Goal: Navigation & Orientation: Understand site structure

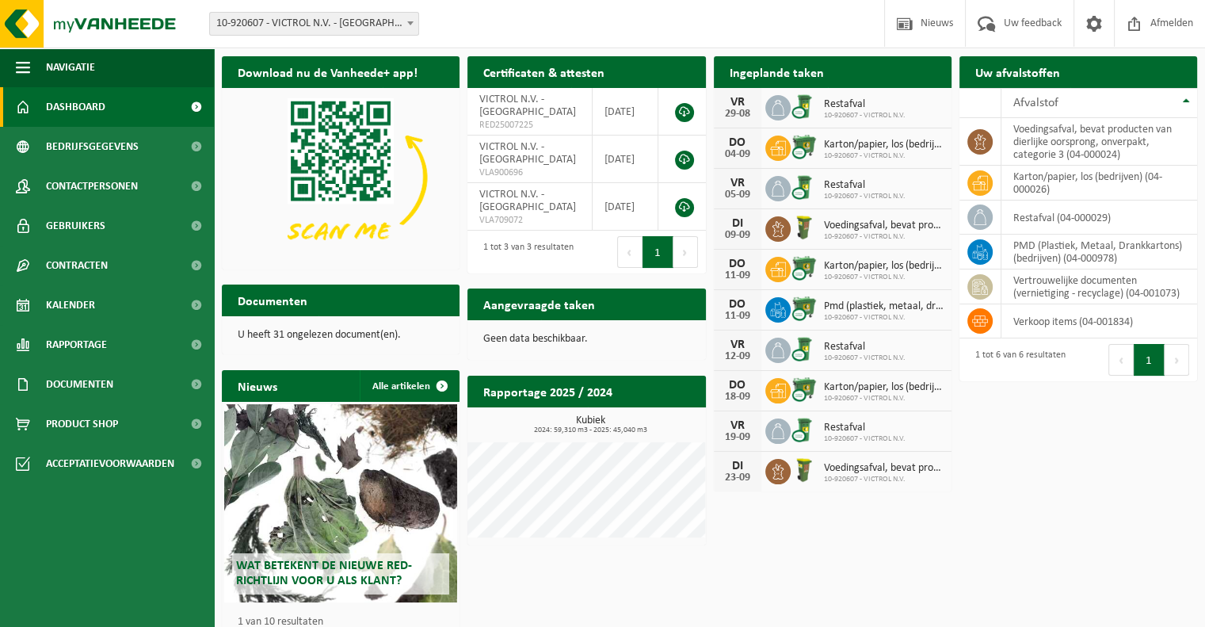
click at [1106, 509] on div "Download nu de Vanheede+ app! Verberg Certificaten & attesten Bekijk uw certifi…" at bounding box center [709, 364] width 983 height 632
click at [140, 155] on link "Bedrijfsgegevens" at bounding box center [107, 147] width 214 height 40
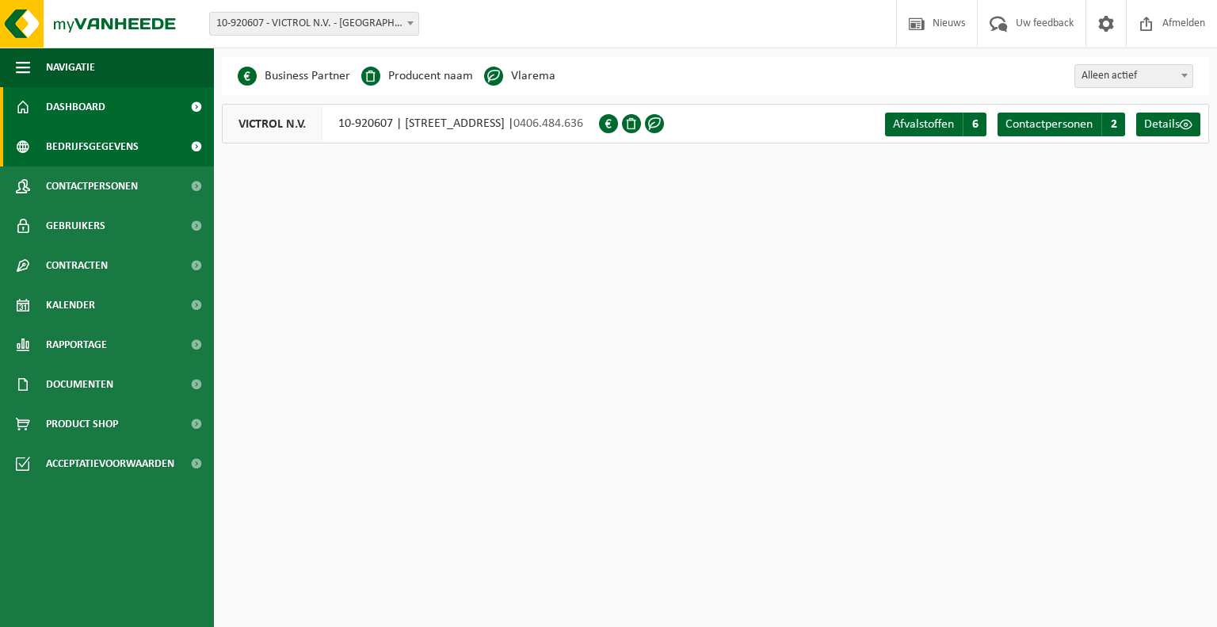
click at [130, 110] on link "Dashboard" at bounding box center [107, 107] width 214 height 40
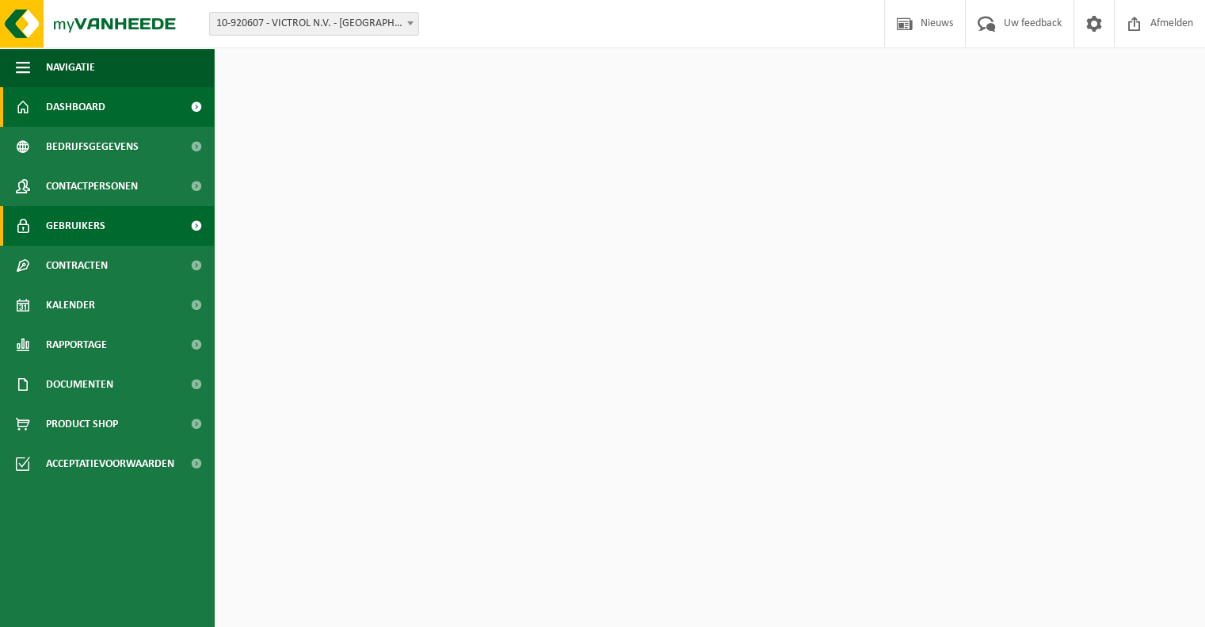
click at [104, 227] on link "Gebruikers" at bounding box center [107, 226] width 214 height 40
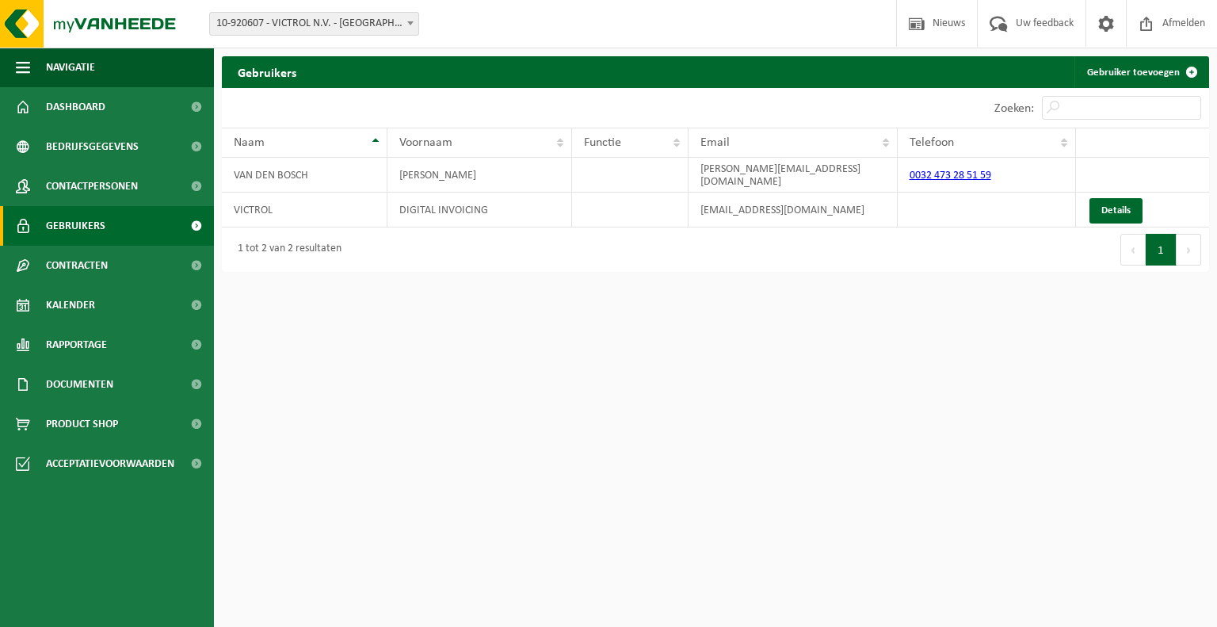
click at [92, 294] on span "Kalender" at bounding box center [70, 305] width 49 height 40
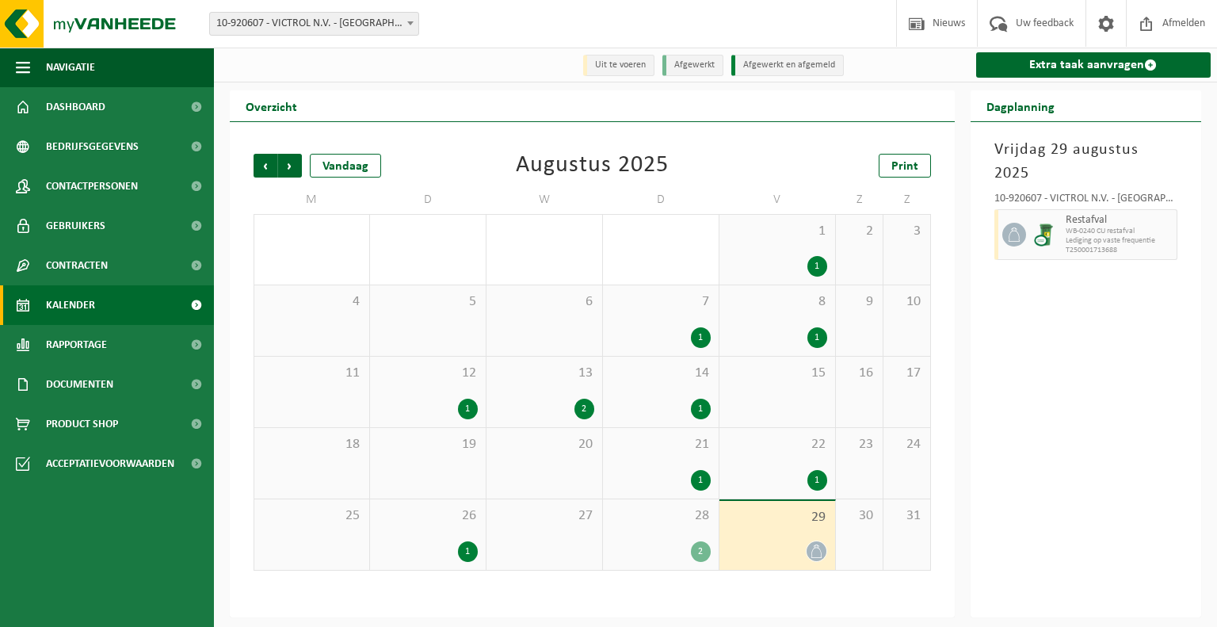
click at [95, 341] on span "Rapportage" at bounding box center [76, 345] width 61 height 40
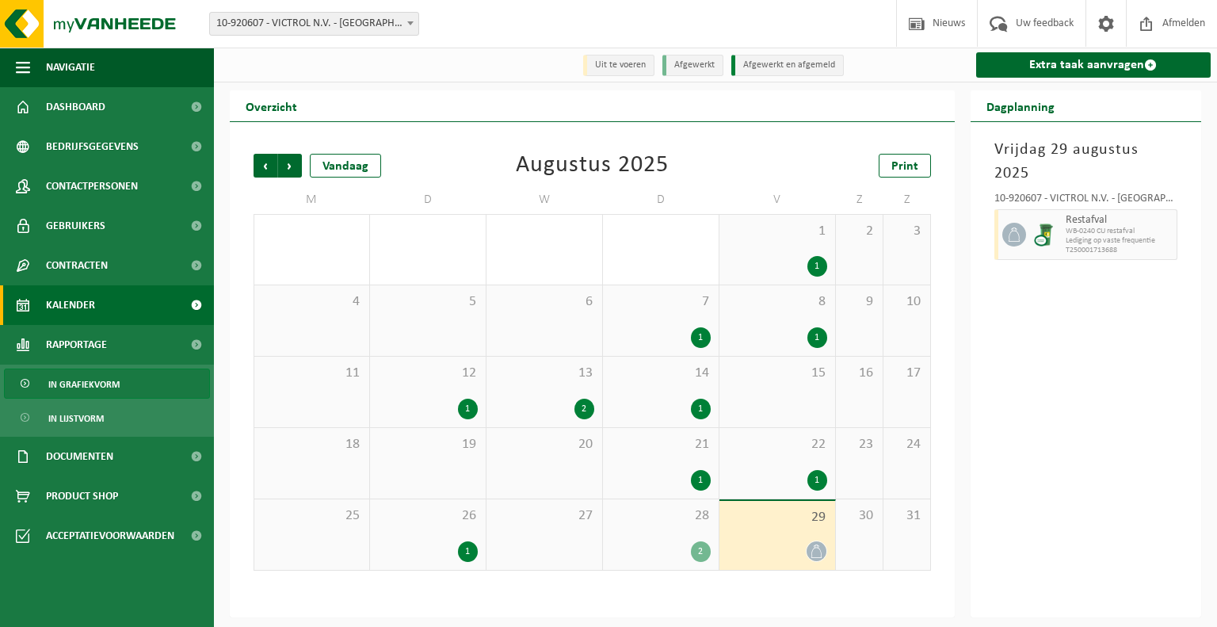
click at [107, 394] on span "In grafiekvorm" at bounding box center [83, 384] width 71 height 30
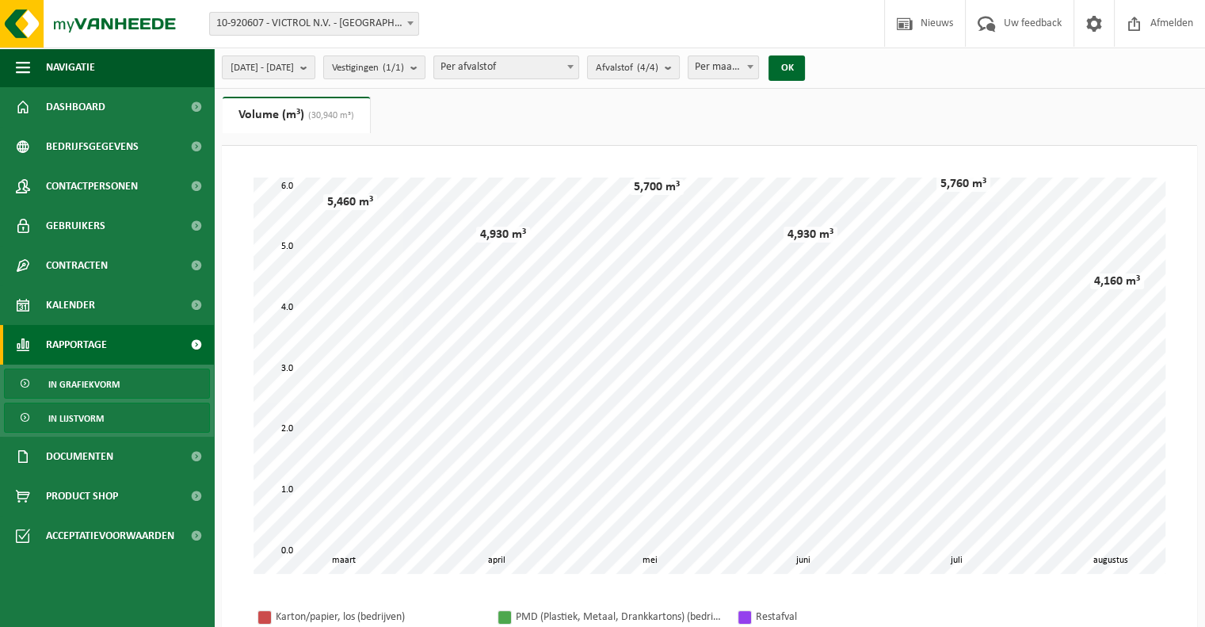
click at [116, 406] on link "In lijstvorm" at bounding box center [107, 417] width 206 height 30
